Goal: Information Seeking & Learning: Check status

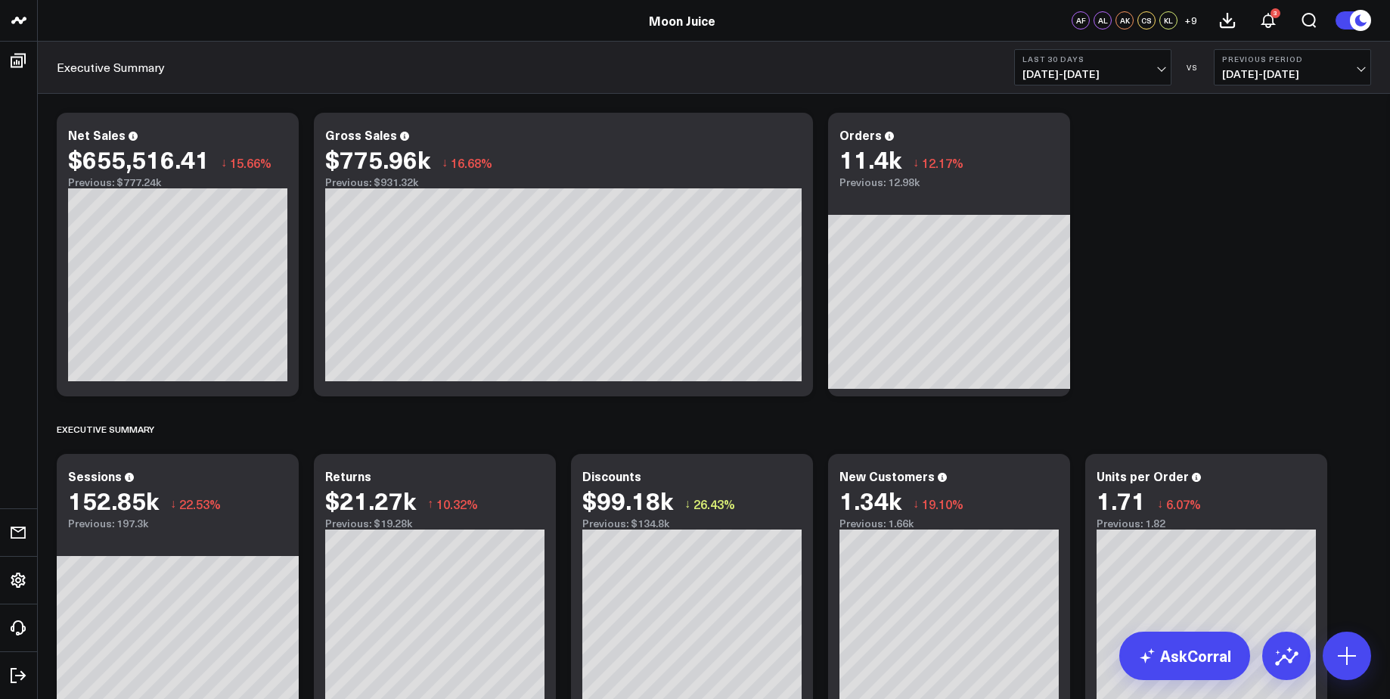
click at [1139, 82] on button "Last 30 Days [DATE] - [DATE]" at bounding box center [1092, 67] width 157 height 36
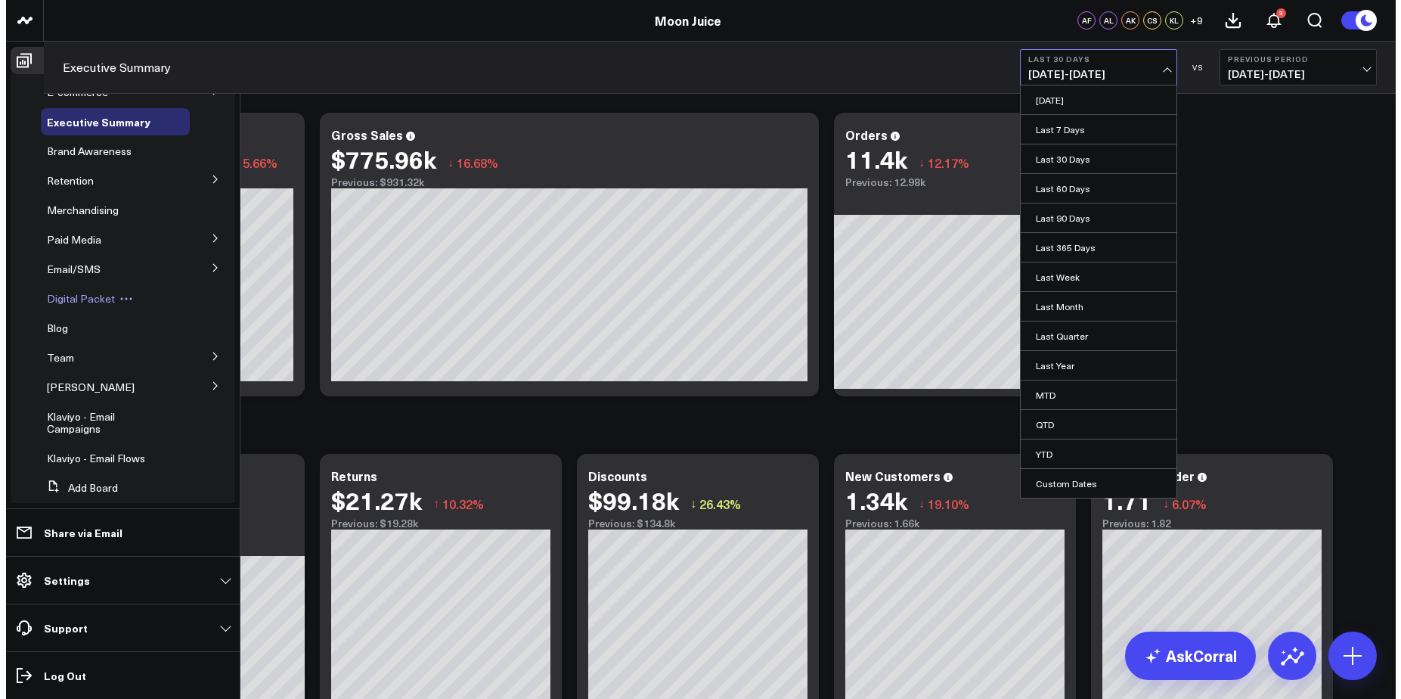
scroll to position [17, 0]
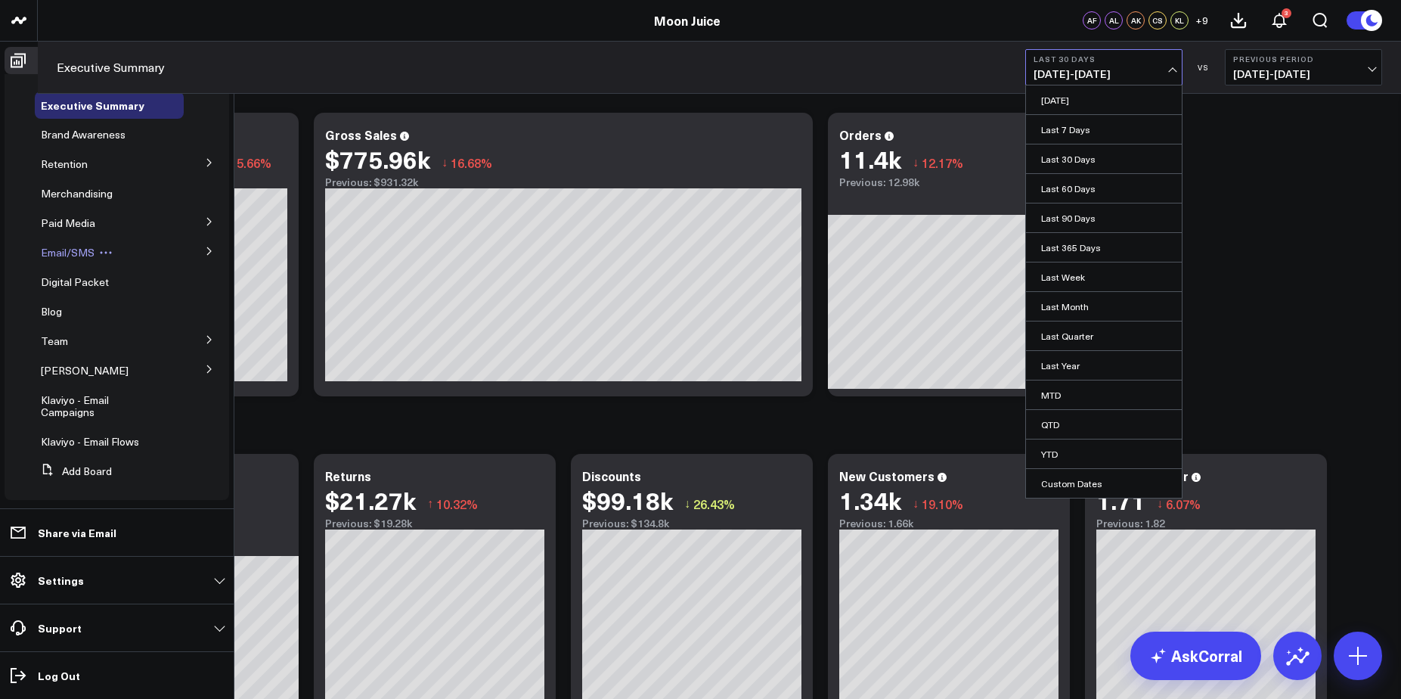
click at [84, 250] on span "Email/SMS" at bounding box center [68, 252] width 54 height 14
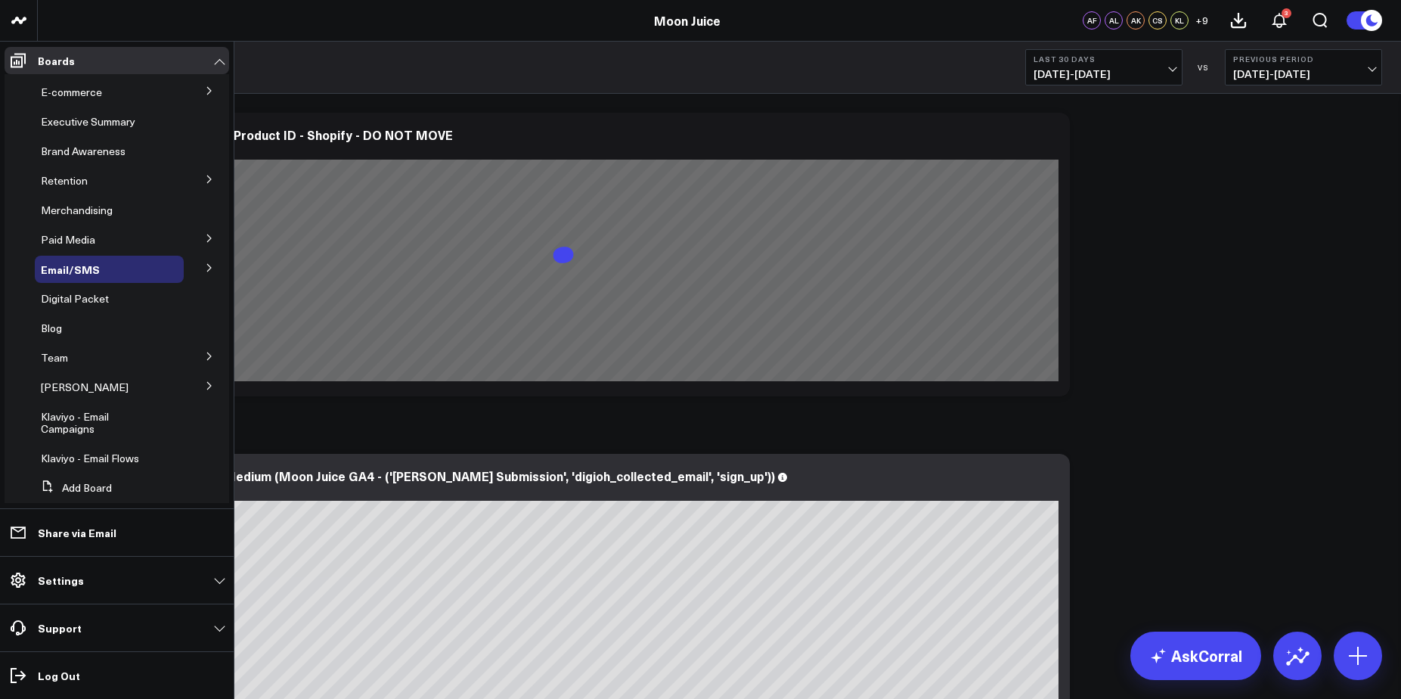
click at [205, 265] on icon at bounding box center [209, 267] width 9 height 9
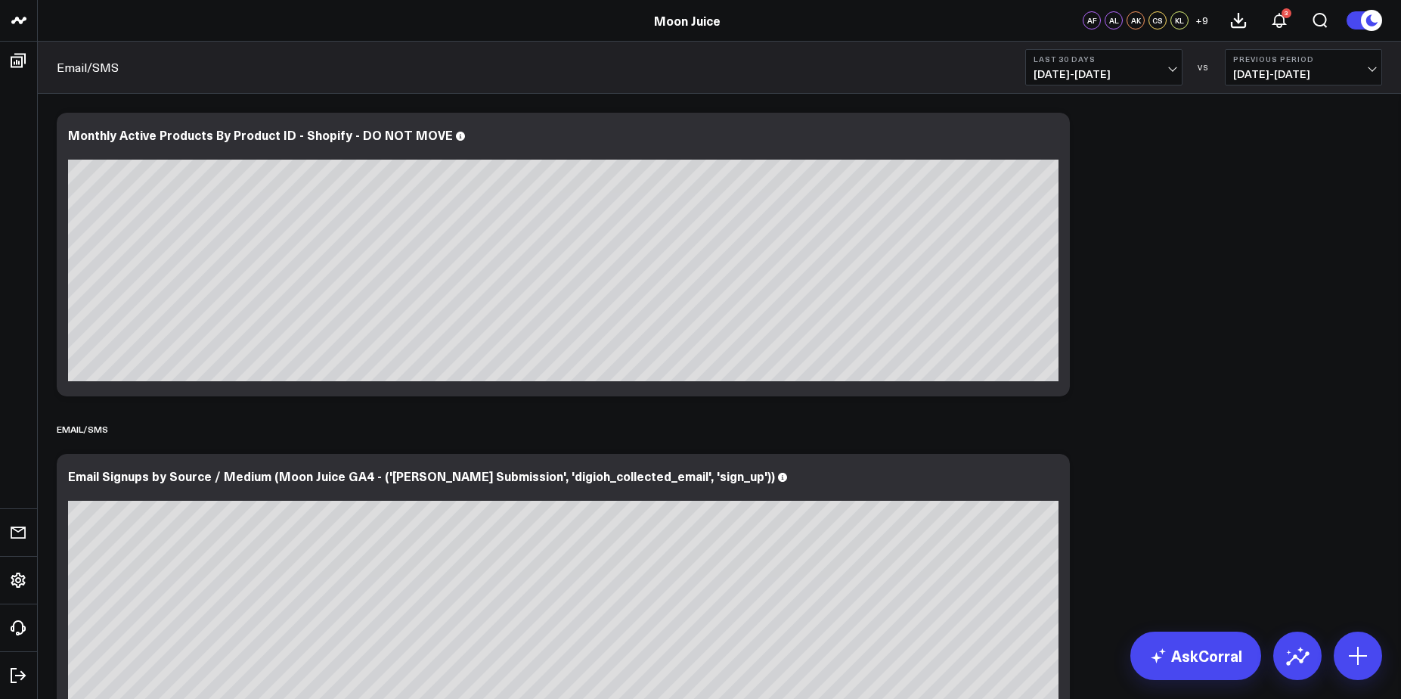
click at [1064, 76] on span "07/14/25 - 08/12/25" at bounding box center [1103, 74] width 141 height 12
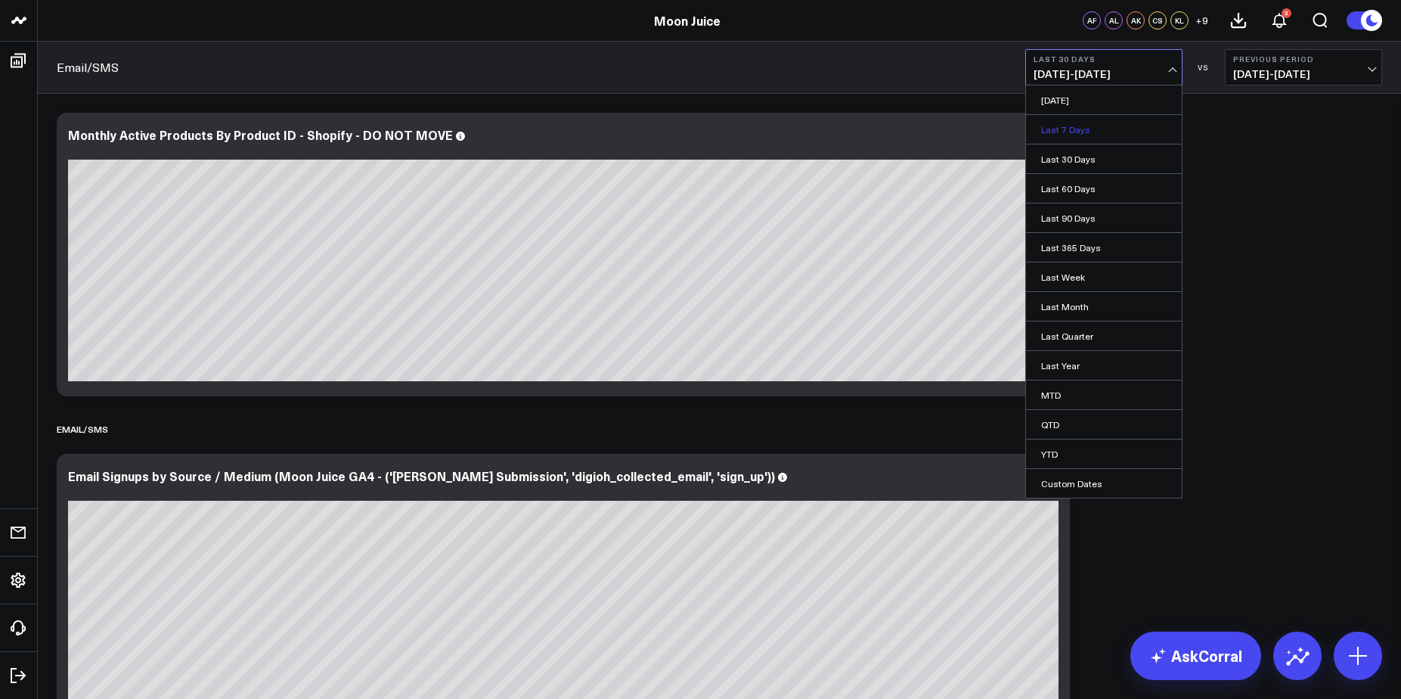
click at [1075, 124] on link "Last 7 Days" at bounding box center [1104, 129] width 156 height 29
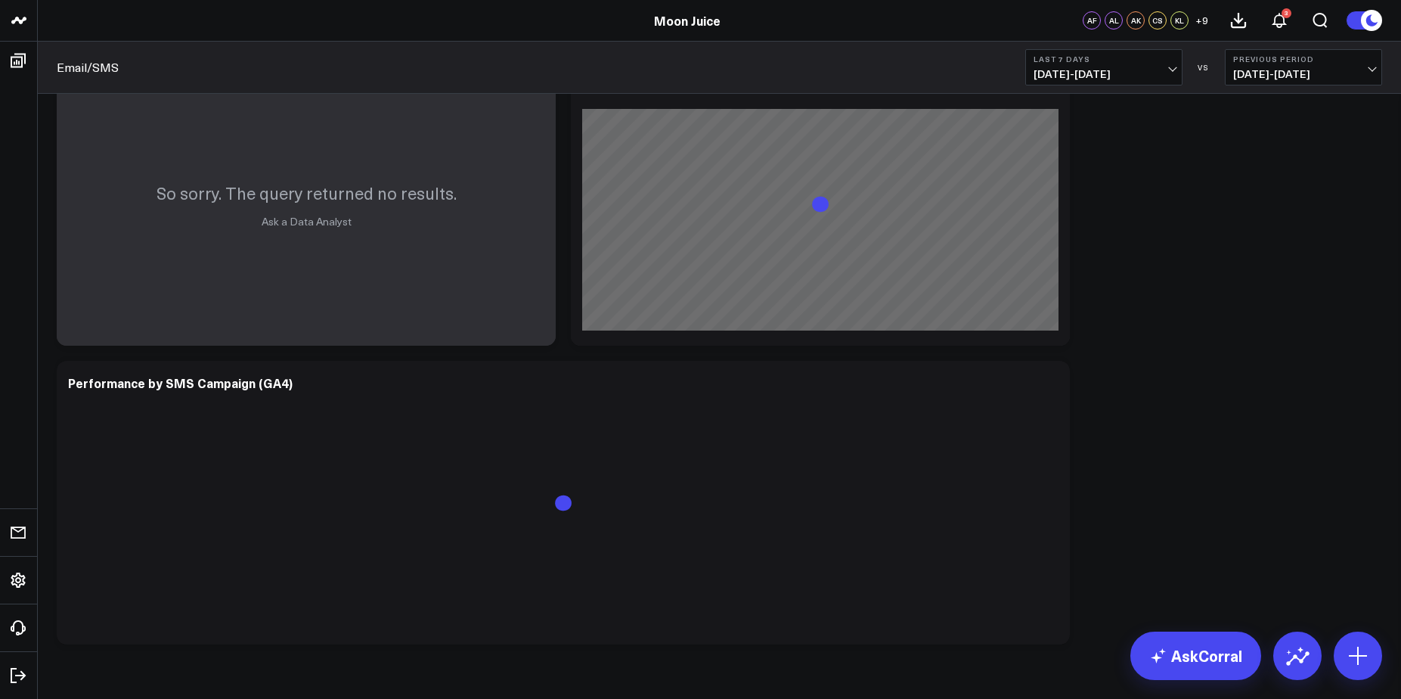
scroll to position [1929, 0]
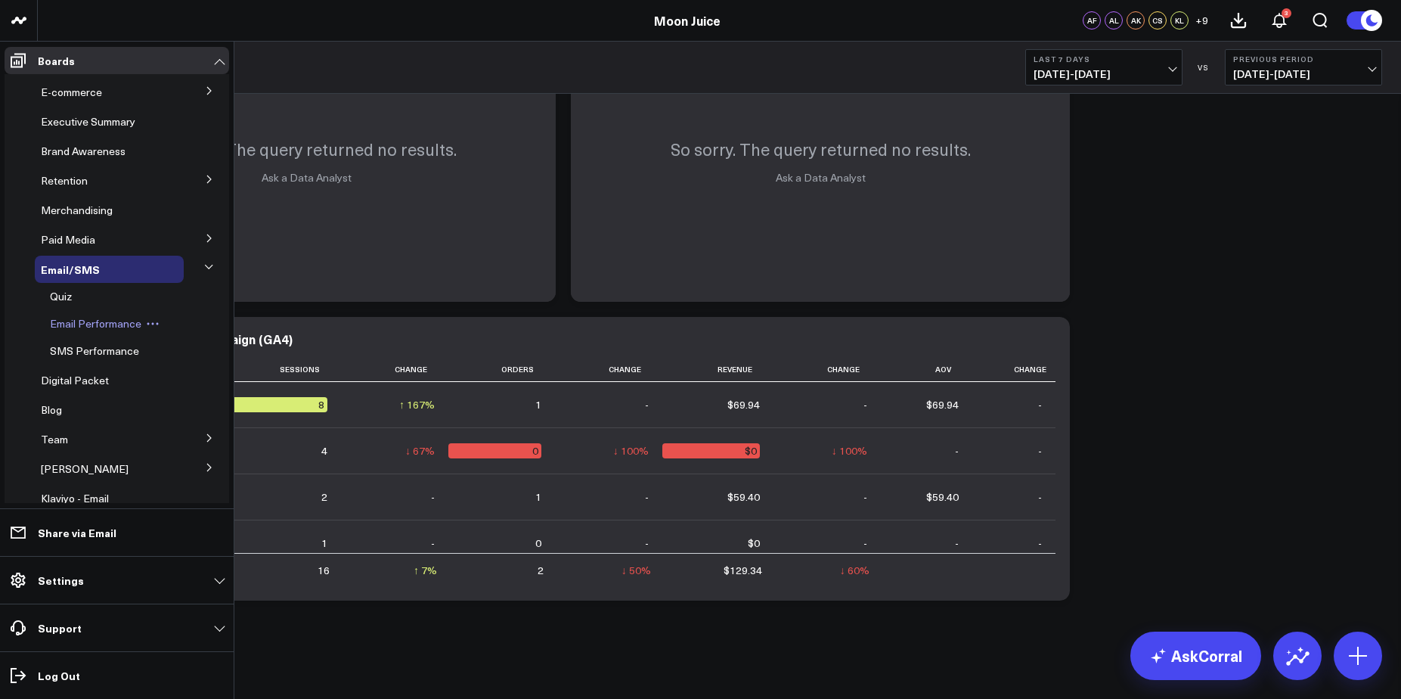
click at [105, 330] on span "Email Performance" at bounding box center [95, 323] width 91 height 14
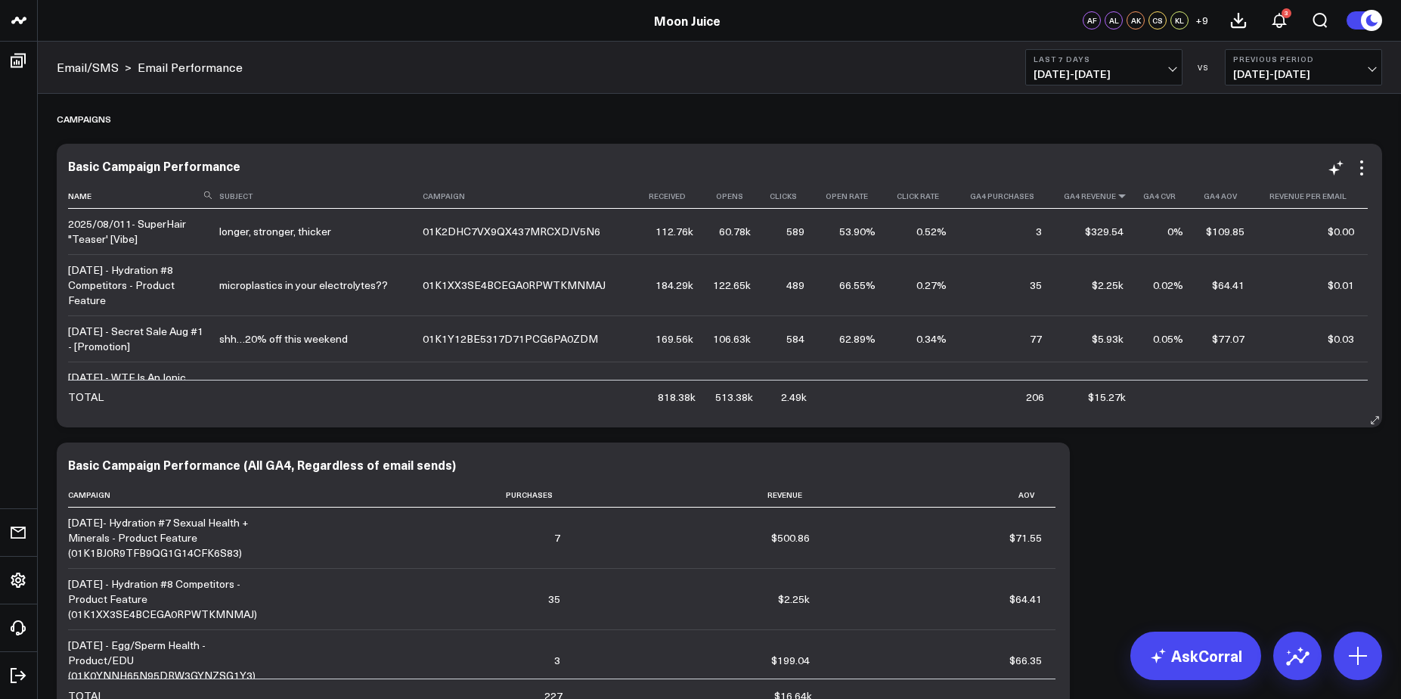
click at [1116, 200] on icon at bounding box center [1122, 195] width 12 height 9
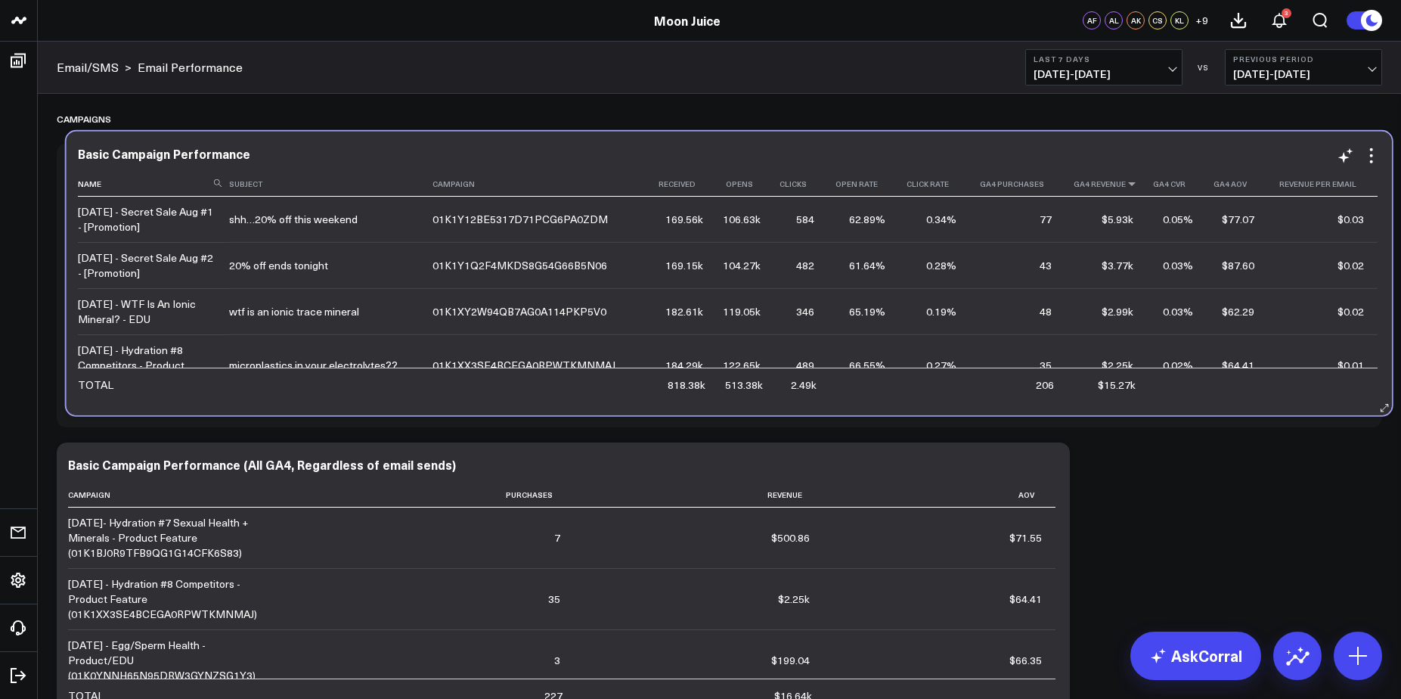
click at [1126, 187] on icon at bounding box center [1132, 183] width 12 height 9
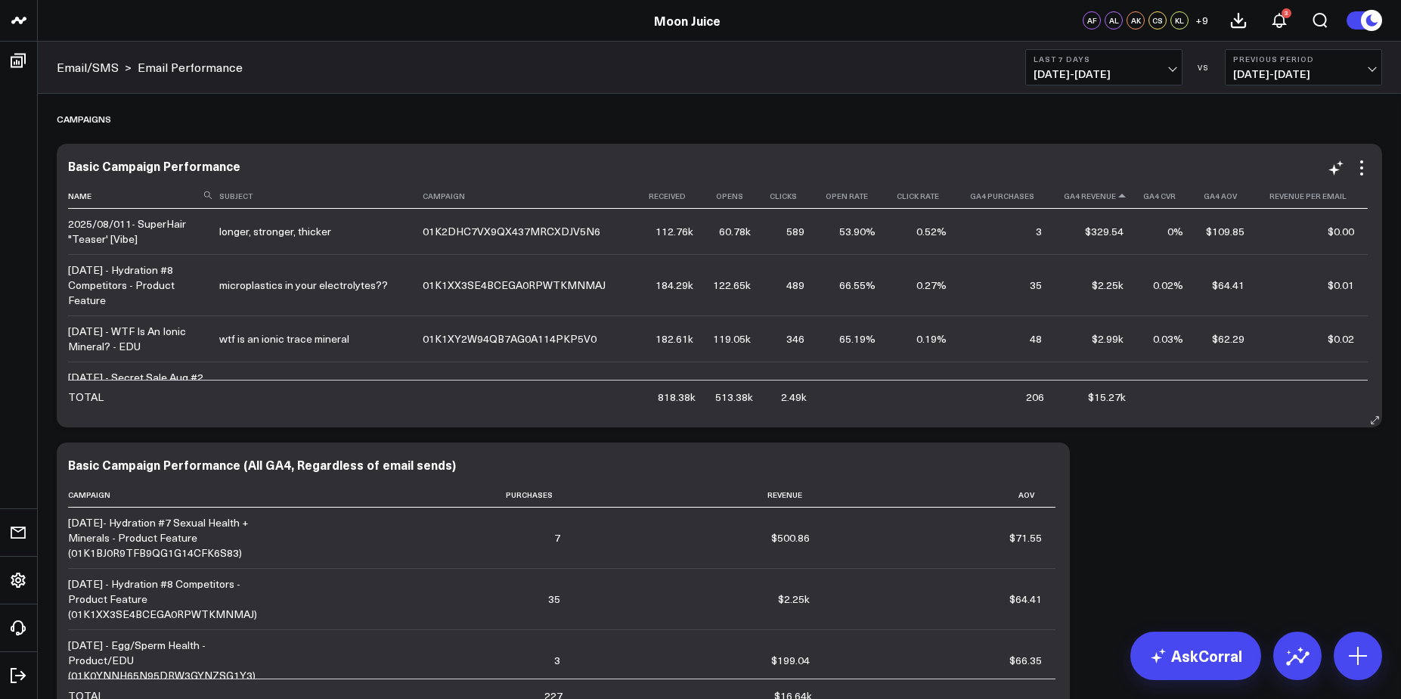
click at [1116, 197] on icon at bounding box center [1122, 195] width 12 height 9
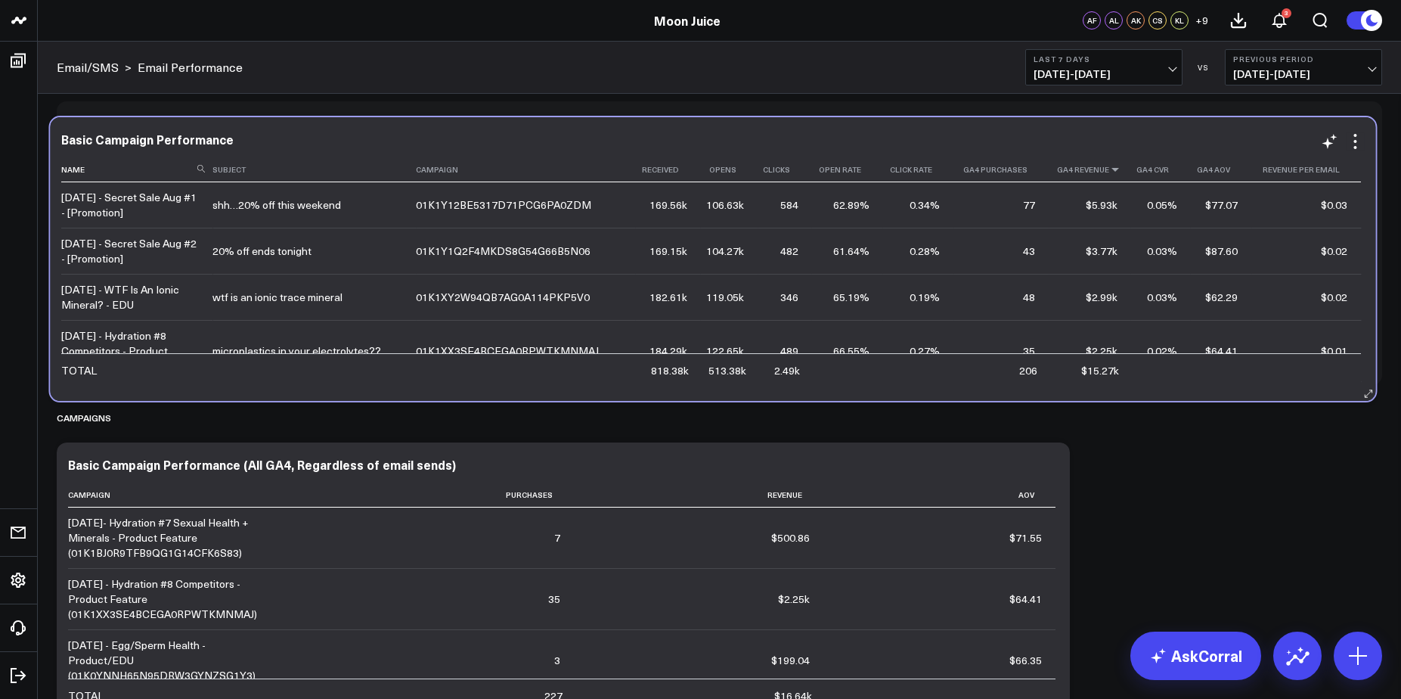
click at [1110, 170] on icon at bounding box center [1116, 169] width 12 height 9
